Goal: Register for event/course

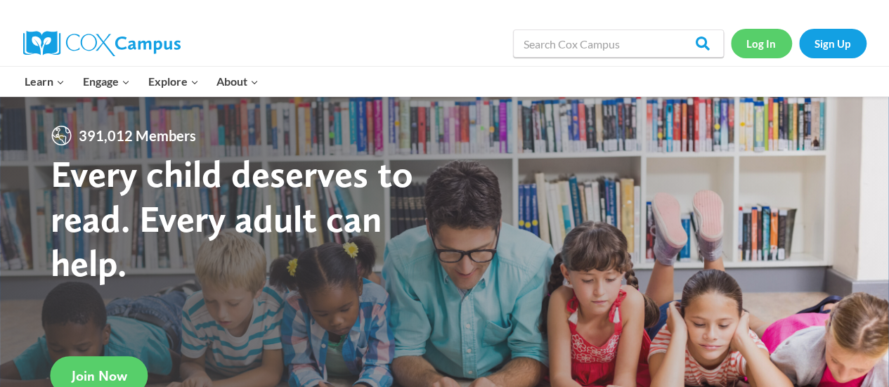
click at [754, 50] on link "Log In" at bounding box center [761, 43] width 61 height 29
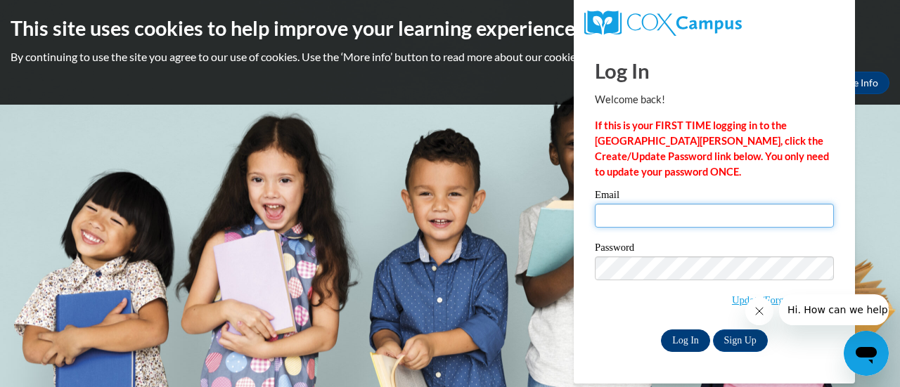
type input "sikonic@sdmfschools.org"
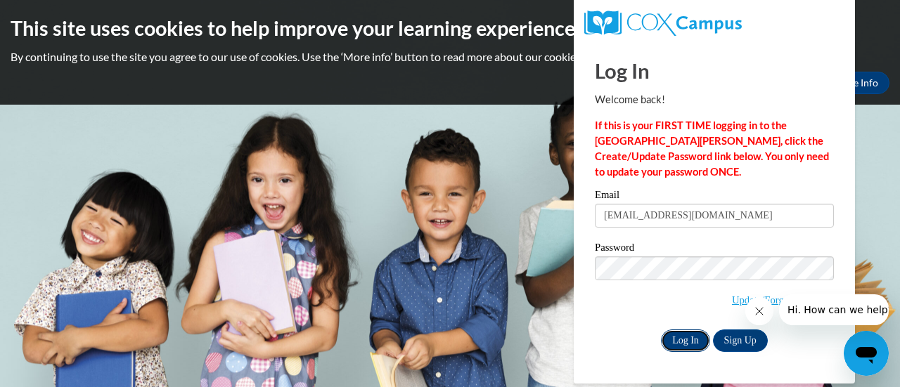
click at [680, 332] on input "Log In" at bounding box center [685, 341] width 49 height 22
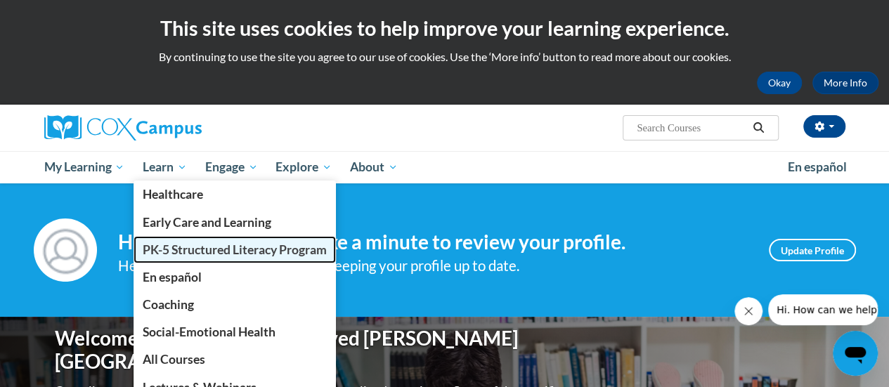
click at [189, 251] on span "PK-5 Structured Literacy Program" at bounding box center [235, 249] width 184 height 15
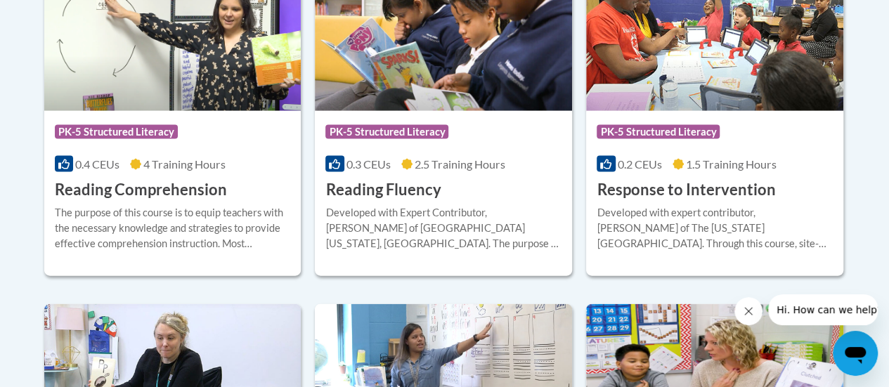
scroll to position [1425, 0]
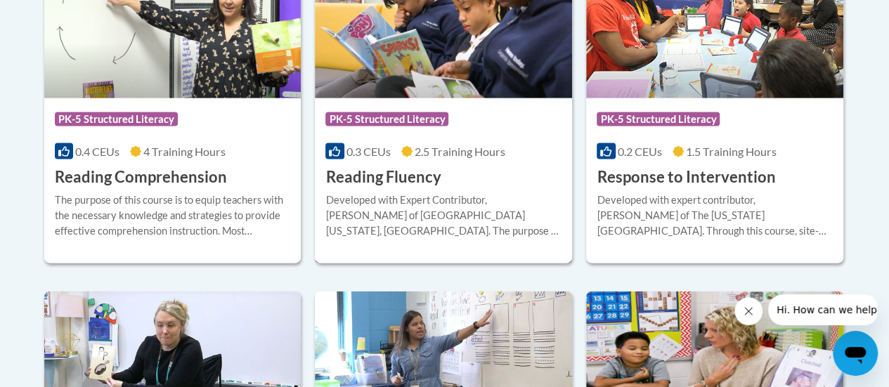
click at [410, 181] on h3 "Reading Fluency" at bounding box center [382, 178] width 115 height 22
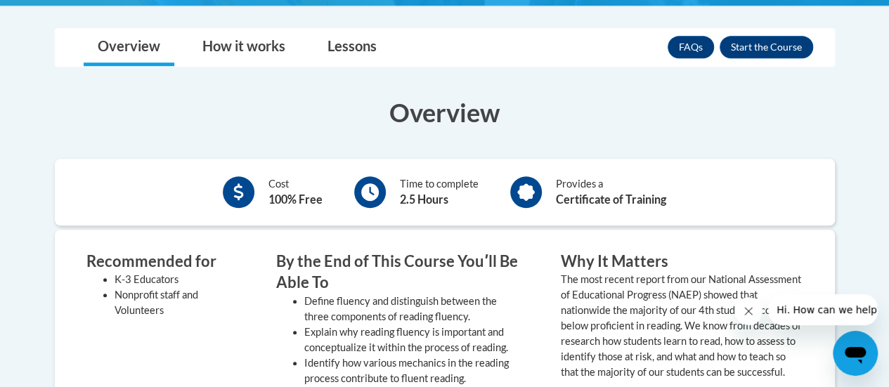
scroll to position [408, 0]
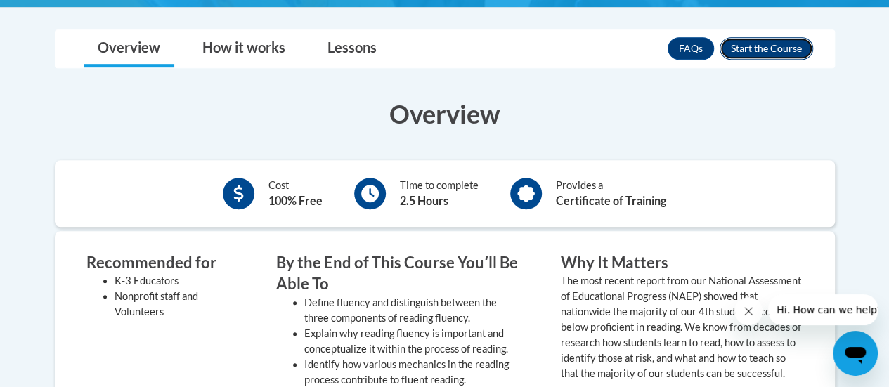
click at [745, 37] on button "Enroll" at bounding box center [766, 48] width 93 height 22
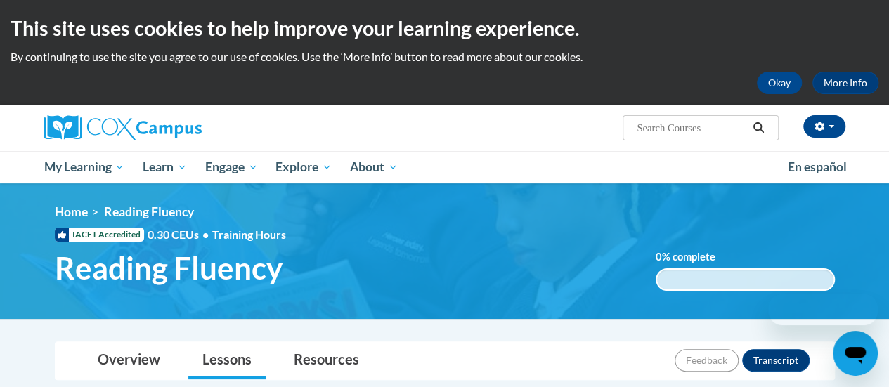
scroll to position [339, 0]
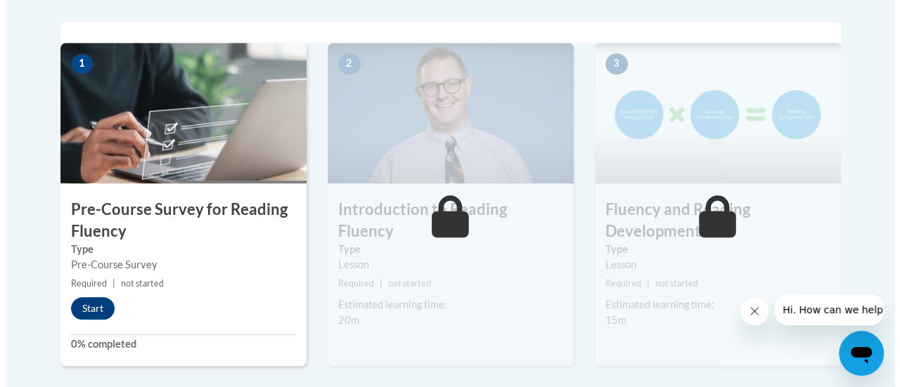
scroll to position [455, 0]
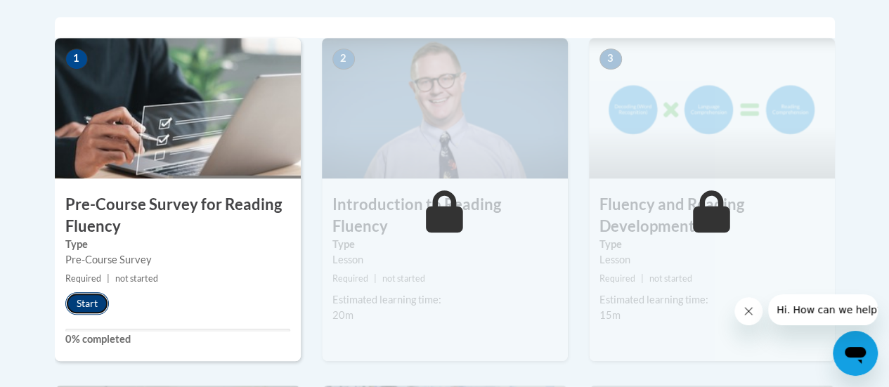
click at [91, 299] on button "Start" at bounding box center [87, 303] width 44 height 22
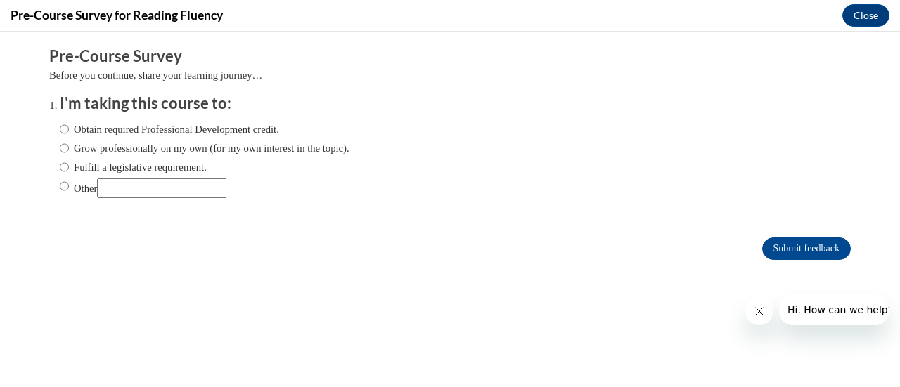
scroll to position [0, 0]
click at [60, 128] on input "Obtain required Professional Development credit." at bounding box center [64, 129] width 9 height 15
radio input "true"
click at [778, 238] on input "Submit feedback" at bounding box center [806, 249] width 89 height 22
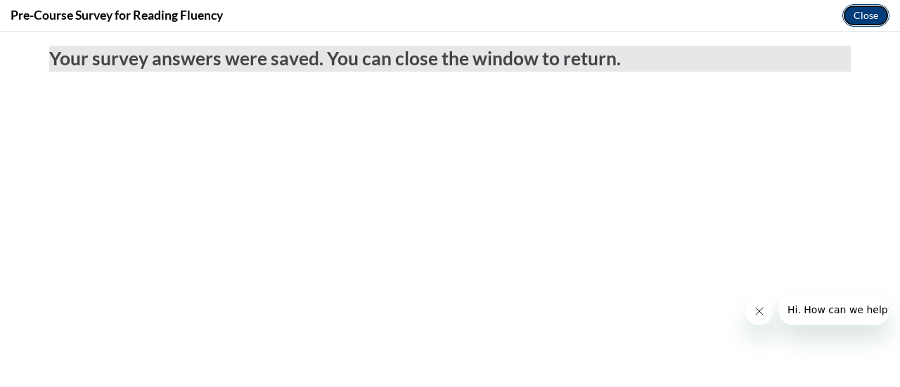
click at [856, 20] on button "Close" at bounding box center [865, 15] width 47 height 22
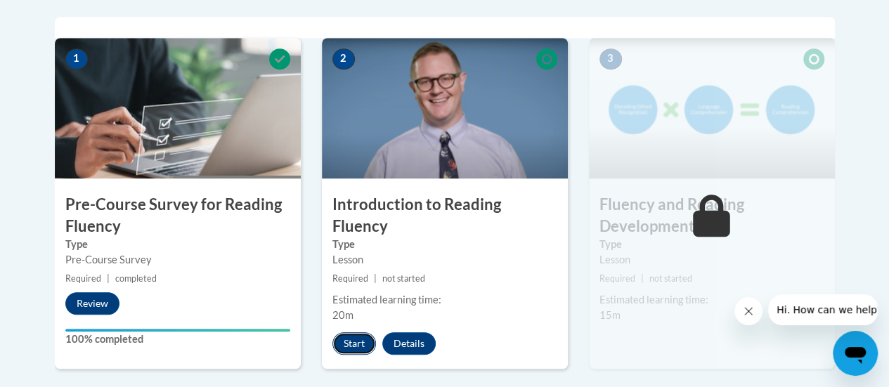
click at [344, 332] on button "Start" at bounding box center [354, 343] width 44 height 22
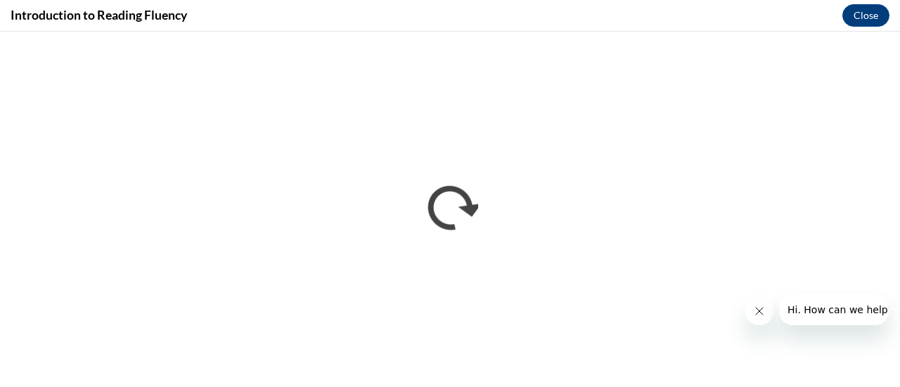
click at [768, 302] on button "Close message from company" at bounding box center [758, 311] width 28 height 28
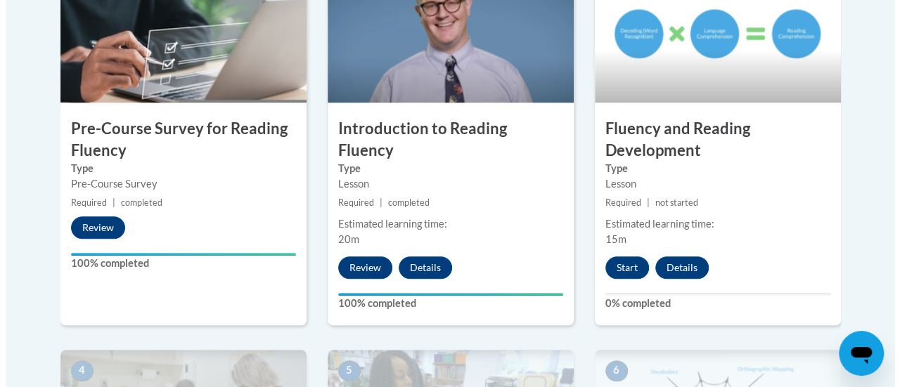
scroll to position [544, 0]
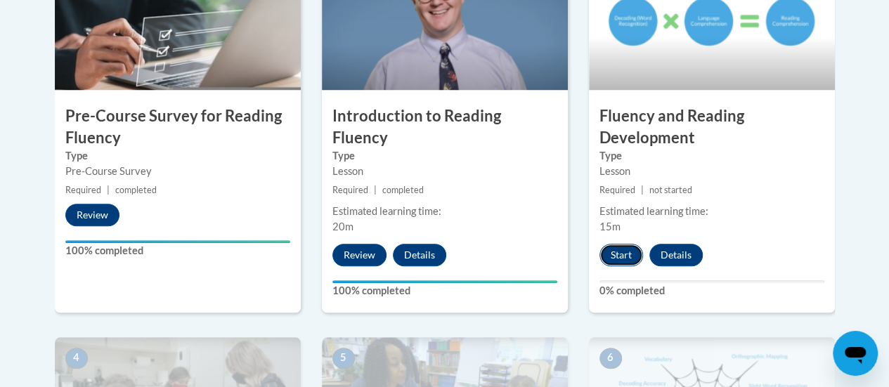
click at [623, 252] on button "Start" at bounding box center [622, 255] width 44 height 22
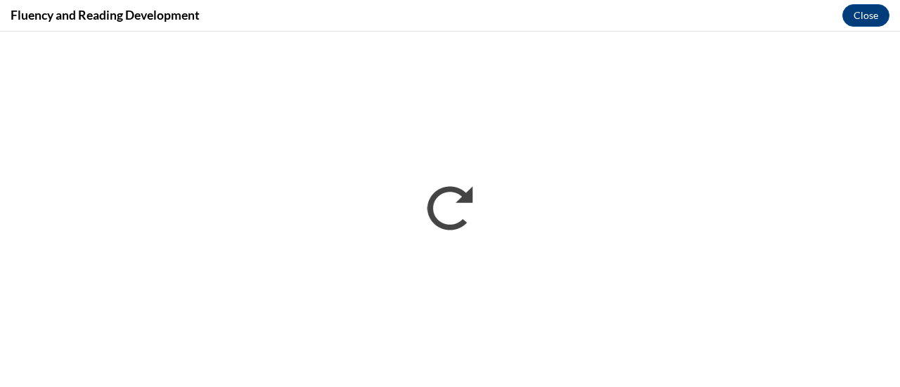
scroll to position [0, 0]
